Goal: Information Seeking & Learning: Learn about a topic

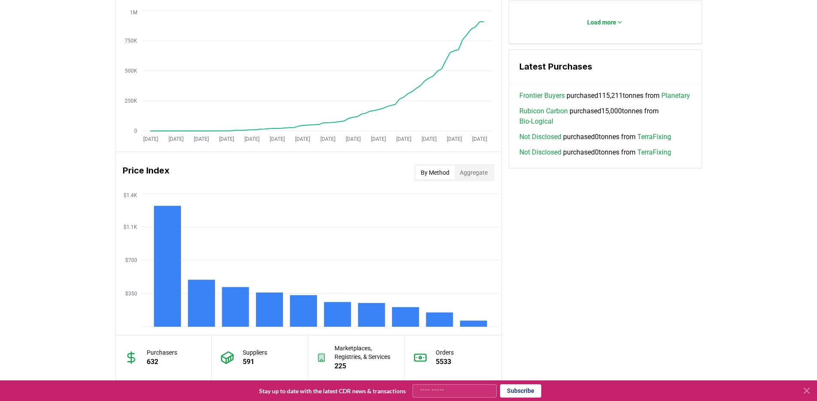
scroll to position [653, 0]
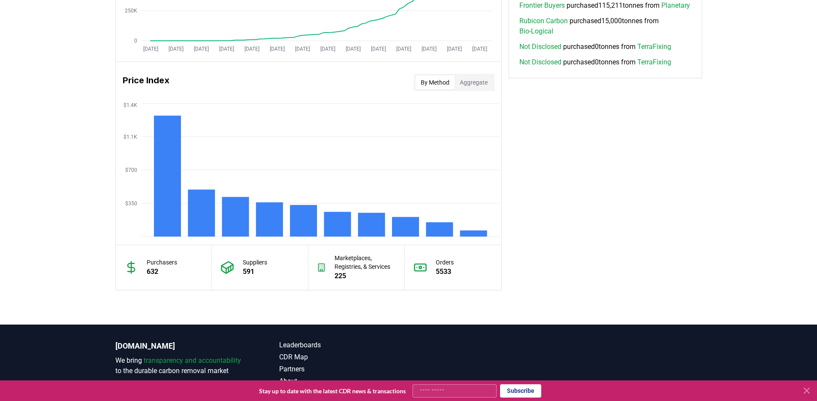
click at [417, 167] on icon "$350 $700 $1.1K $1.4K" at bounding box center [309, 169] width 386 height 137
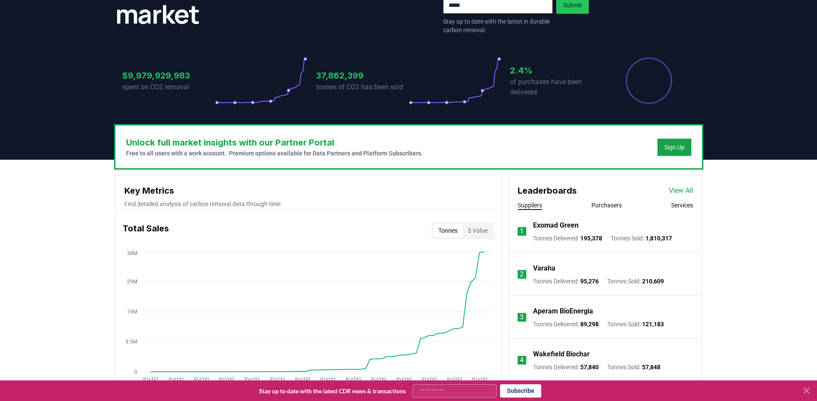
scroll to position [0, 0]
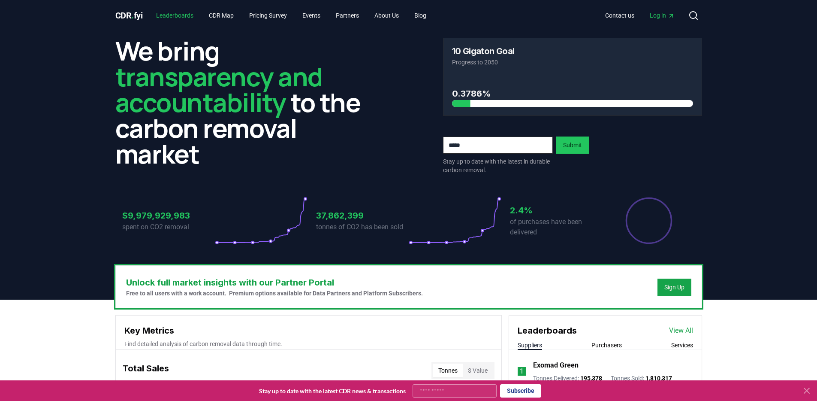
click at [189, 14] on link "Leaderboards" at bounding box center [174, 15] width 51 height 15
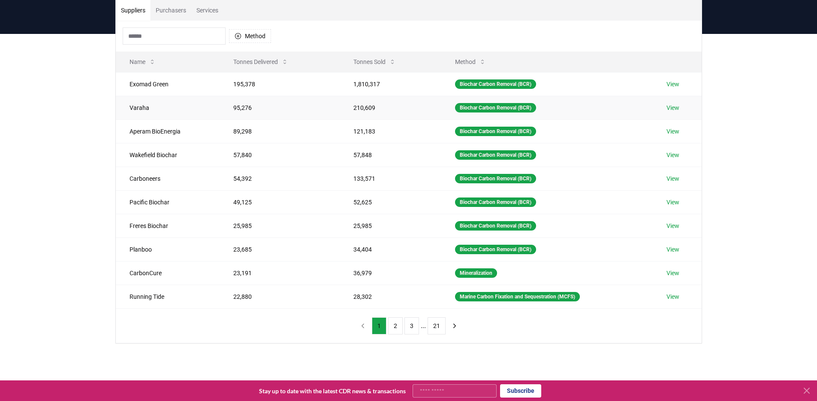
scroll to position [36, 0]
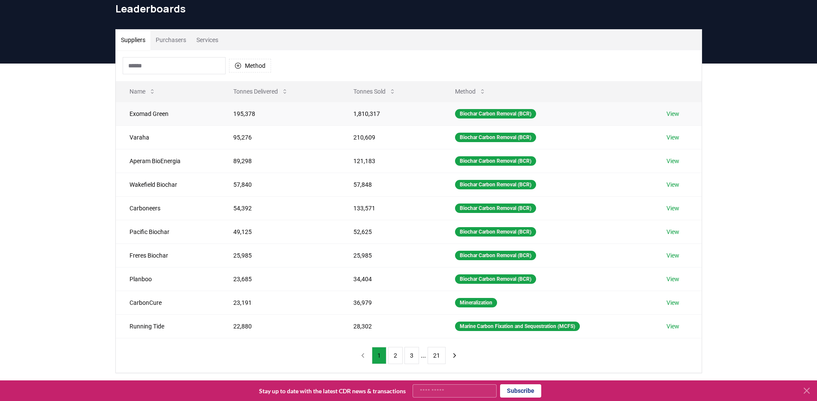
click at [263, 115] on td "195,378" at bounding box center [280, 114] width 120 height 24
click at [261, 133] on td "95,276" at bounding box center [280, 137] width 120 height 24
click at [262, 160] on td "89,298" at bounding box center [280, 161] width 120 height 24
click at [264, 192] on td "57,840" at bounding box center [280, 184] width 120 height 24
click at [266, 207] on td "54,392" at bounding box center [280, 208] width 120 height 24
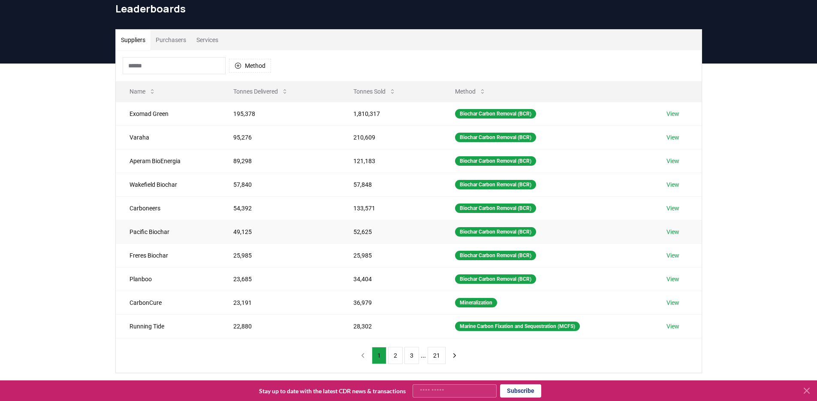
click at [265, 220] on td "49,125" at bounding box center [280, 232] width 120 height 24
click at [268, 257] on td "25,985" at bounding box center [280, 255] width 120 height 24
click at [271, 280] on td "23,685" at bounding box center [280, 279] width 120 height 24
click at [252, 87] on button "Tonnes Delivered" at bounding box center [261, 91] width 69 height 17
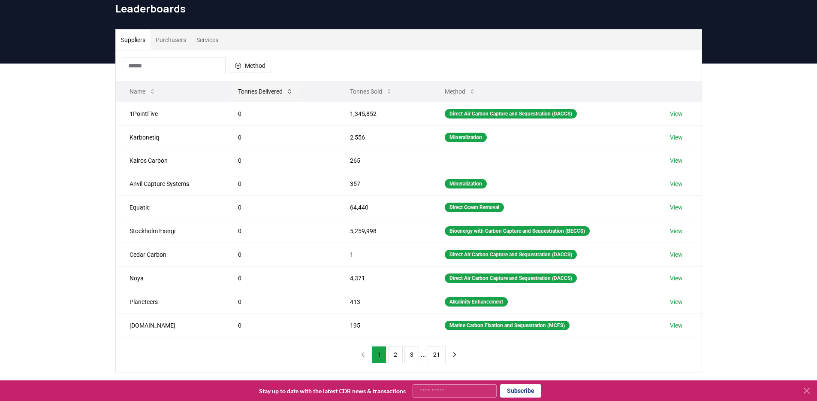
click at [252, 88] on button "Tonnes Delivered" at bounding box center [265, 91] width 69 height 17
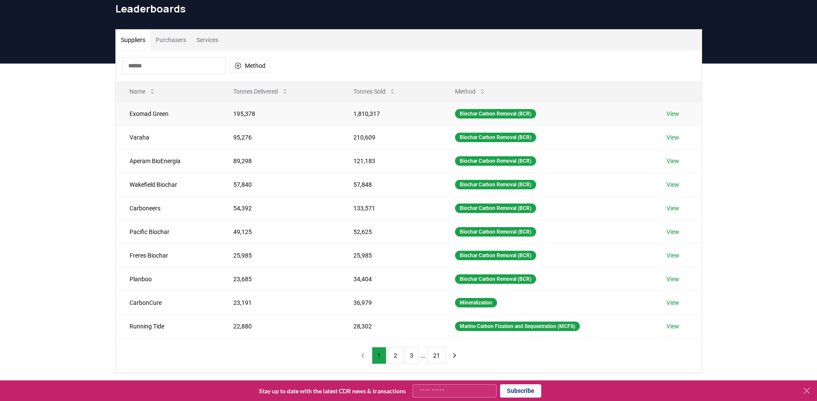
click at [269, 112] on td "195,378" at bounding box center [280, 114] width 120 height 24
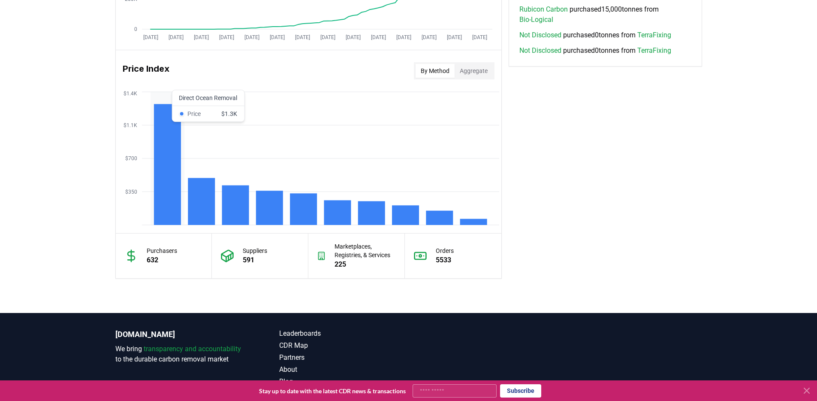
scroll to position [663, 0]
